Goal: Check status: Check status

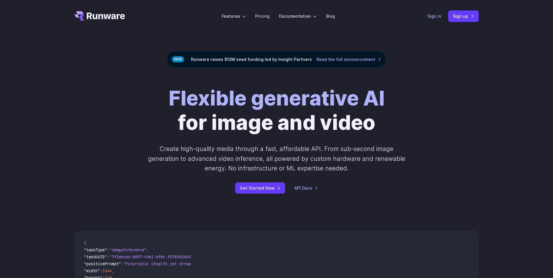
click at [433, 14] on link "Sign in" at bounding box center [434, 16] width 14 height 7
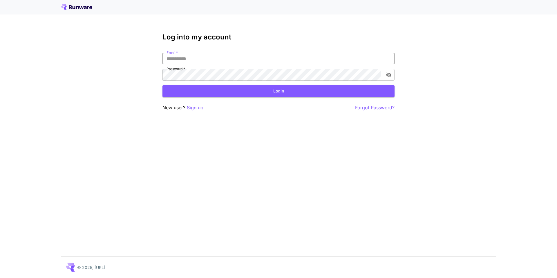
drag, startPoint x: 189, startPoint y: 58, endPoint x: 189, endPoint y: 64, distance: 5.5
click at [189, 58] on input "Email   *" at bounding box center [279, 59] width 232 height 12
type input "**********"
click button "Login" at bounding box center [279, 91] width 232 height 12
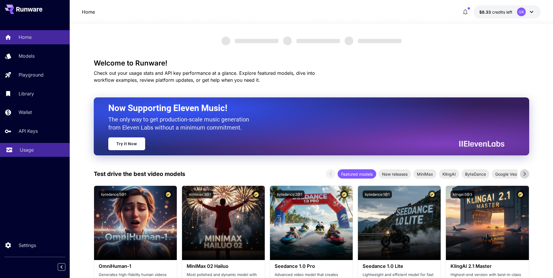
click at [33, 147] on p "Usage" at bounding box center [27, 150] width 14 height 7
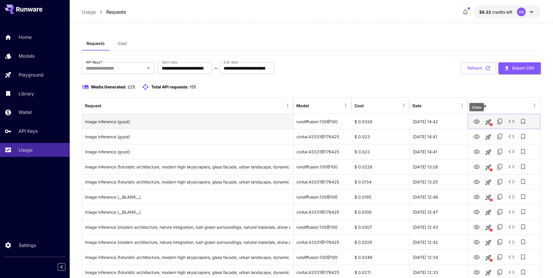
click at [477, 122] on icon "View" at bounding box center [476, 122] width 6 height 4
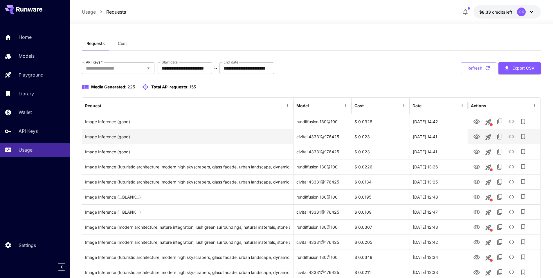
click at [475, 137] on icon "View" at bounding box center [476, 137] width 7 height 7
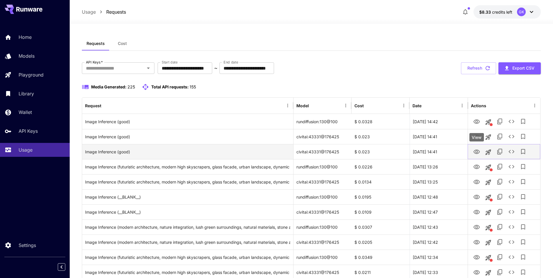
click at [475, 152] on icon "View" at bounding box center [476, 152] width 7 height 7
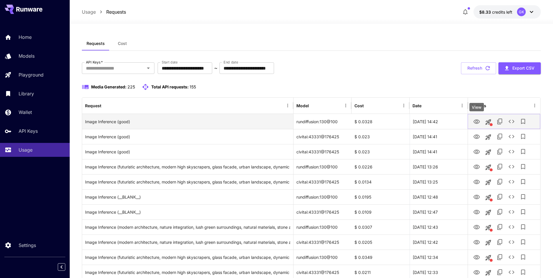
click at [477, 121] on icon "View" at bounding box center [476, 122] width 6 height 4
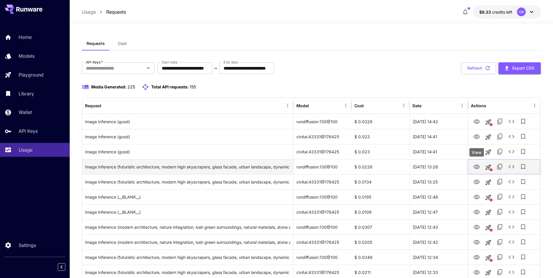
click at [478, 166] on icon "View" at bounding box center [476, 167] width 7 height 7
